Goal: Check status: Check status

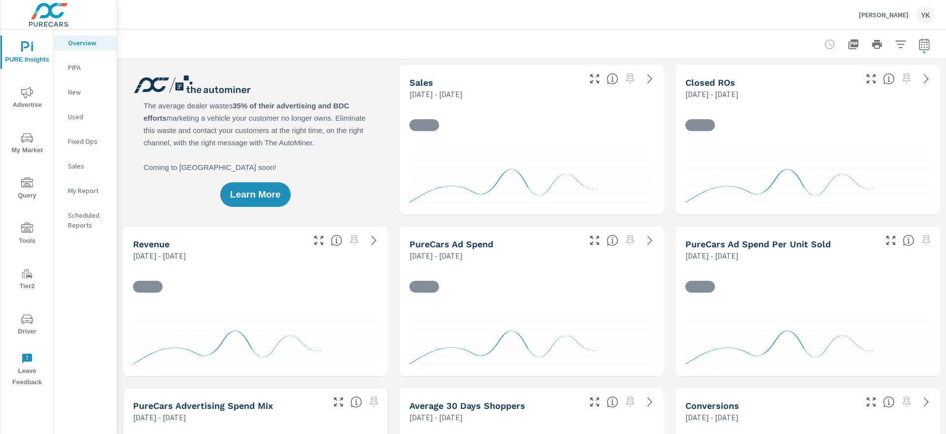
click at [918, 44] on button "button" at bounding box center [925, 44] width 20 height 20
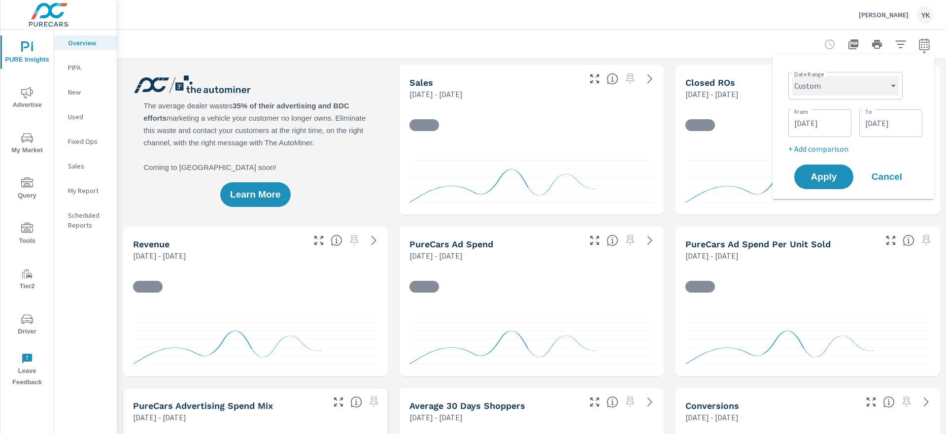
click at [865, 85] on select "Custom [DATE] Last week Last 7 days Last 14 days Last 30 days Last 45 days Last…" at bounding box center [845, 86] width 106 height 20
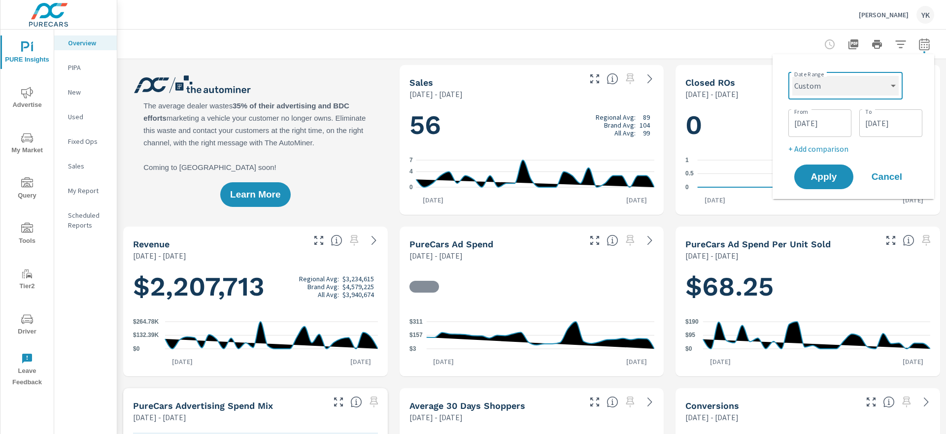
scroll to position [0, 0]
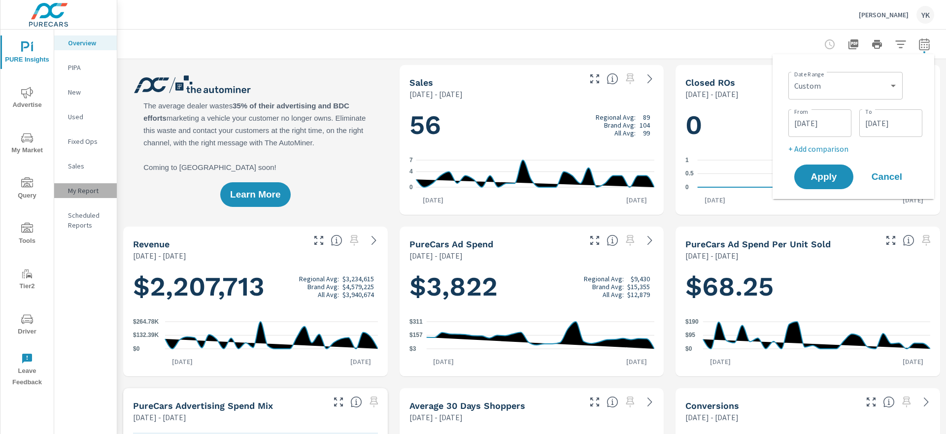
click at [82, 189] on p "My Report" at bounding box center [88, 191] width 41 height 10
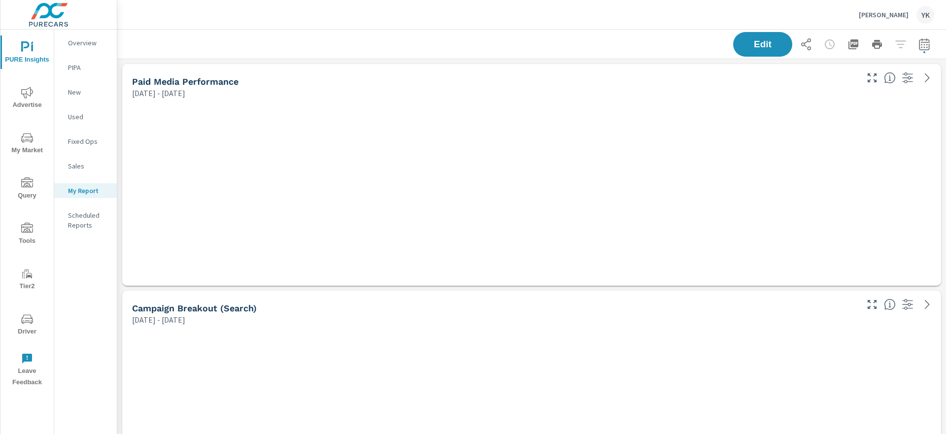
scroll to position [1592, 829]
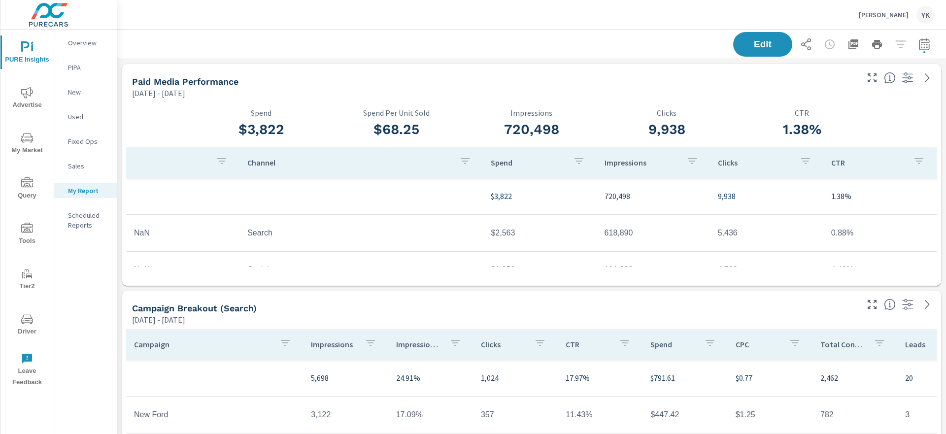
click at [924, 37] on button "button" at bounding box center [925, 44] width 20 height 20
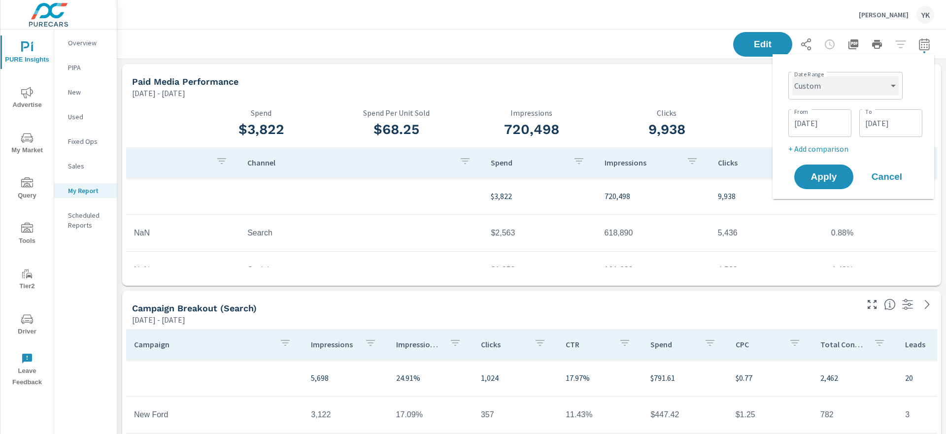
click at [860, 94] on select "Custom [DATE] Last week Last 7 days Last 14 days Last 30 days Last 45 days Last…" at bounding box center [845, 86] width 106 height 20
click at [792, 76] on select "Custom [DATE] Last week Last 7 days Last 14 days Last 30 days Last 45 days Last…" at bounding box center [845, 86] width 106 height 20
select select "Last month"
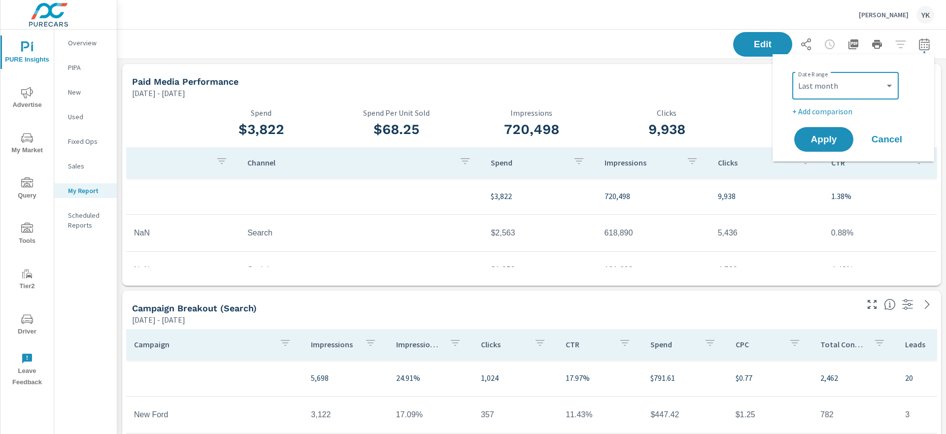
click at [817, 112] on p "+ Add comparison" at bounding box center [855, 111] width 126 height 12
select select "Previous period"
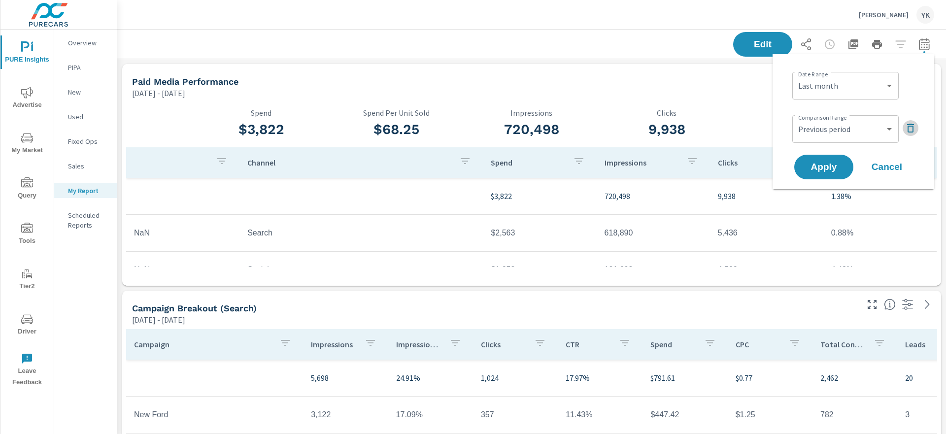
click at [906, 134] on icon "button" at bounding box center [911, 128] width 12 height 12
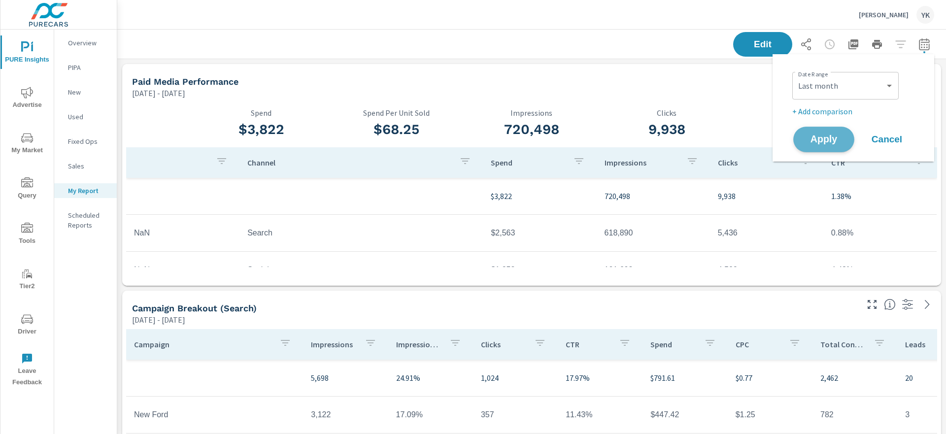
click at [826, 141] on span "Apply" at bounding box center [824, 139] width 40 height 9
